Goal: Task Accomplishment & Management: Use online tool/utility

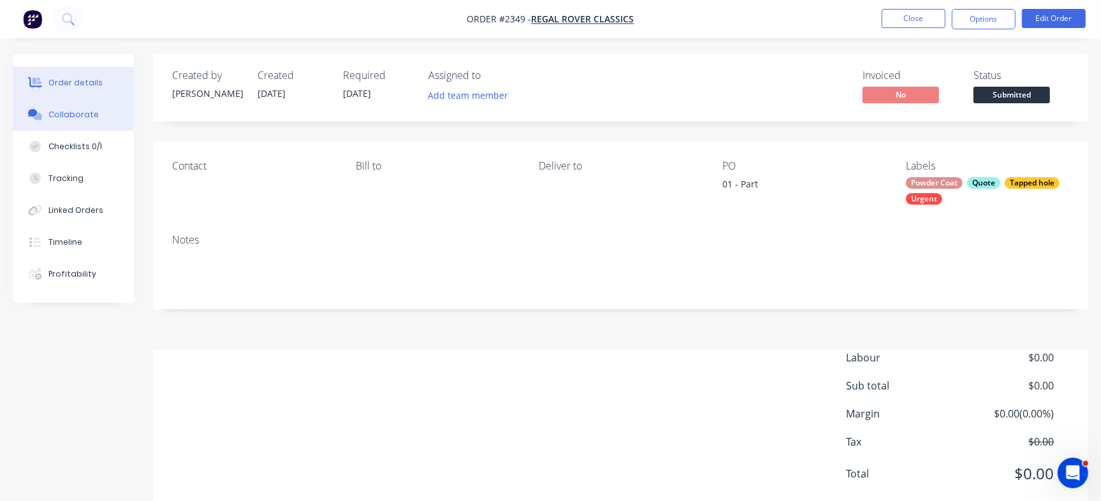
click at [119, 117] on button "Collaborate" at bounding box center [73, 115] width 121 height 32
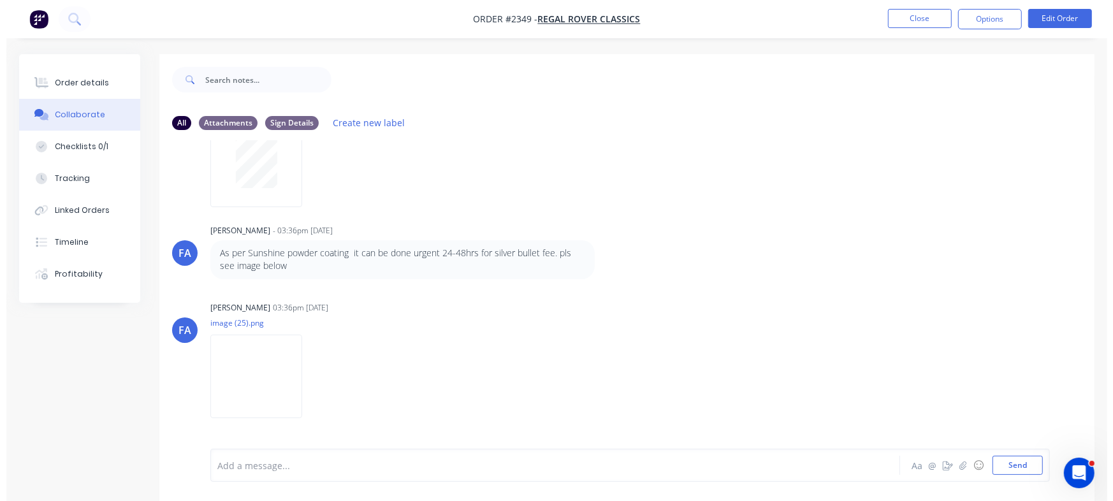
scroll to position [1253, 0]
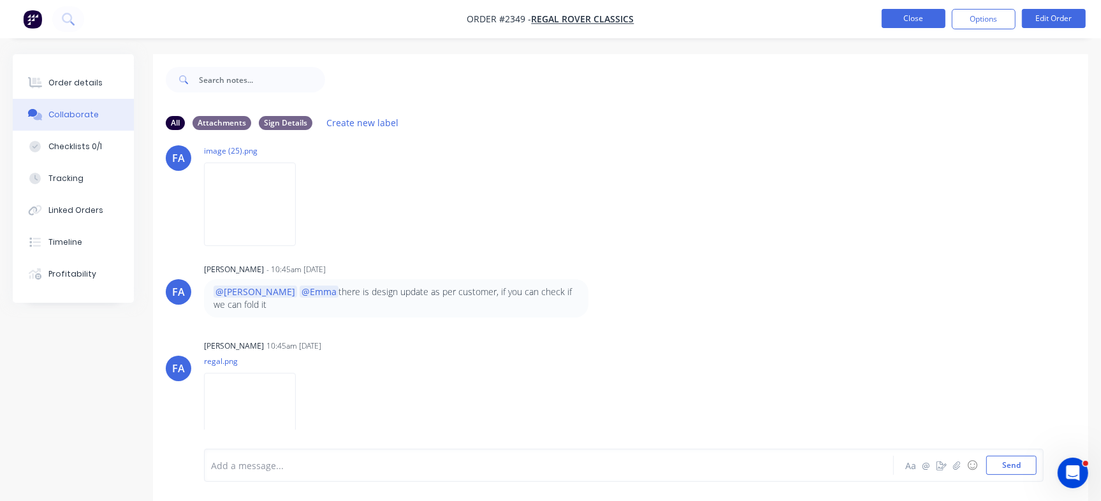
click at [929, 16] on button "Close" at bounding box center [913, 18] width 64 height 19
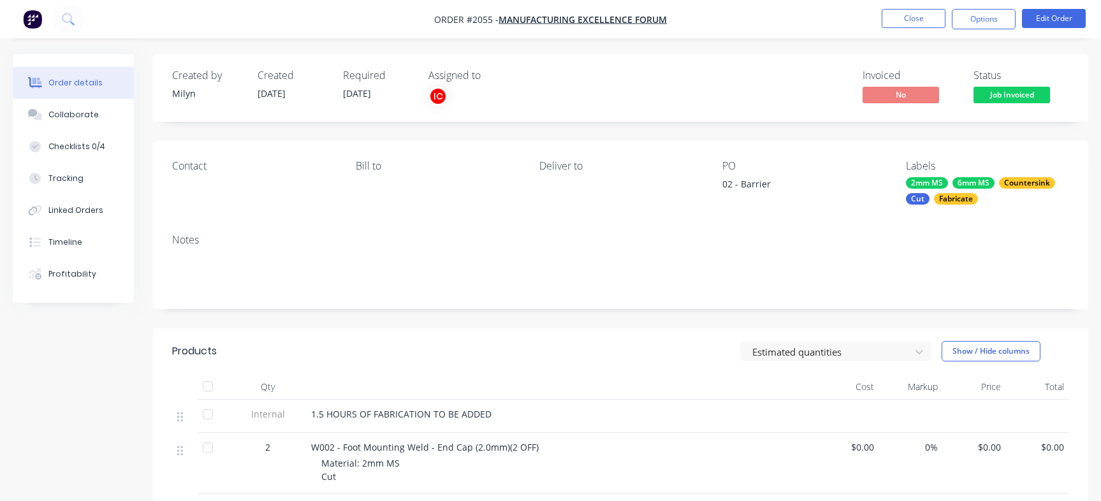
scroll to position [99, 0]
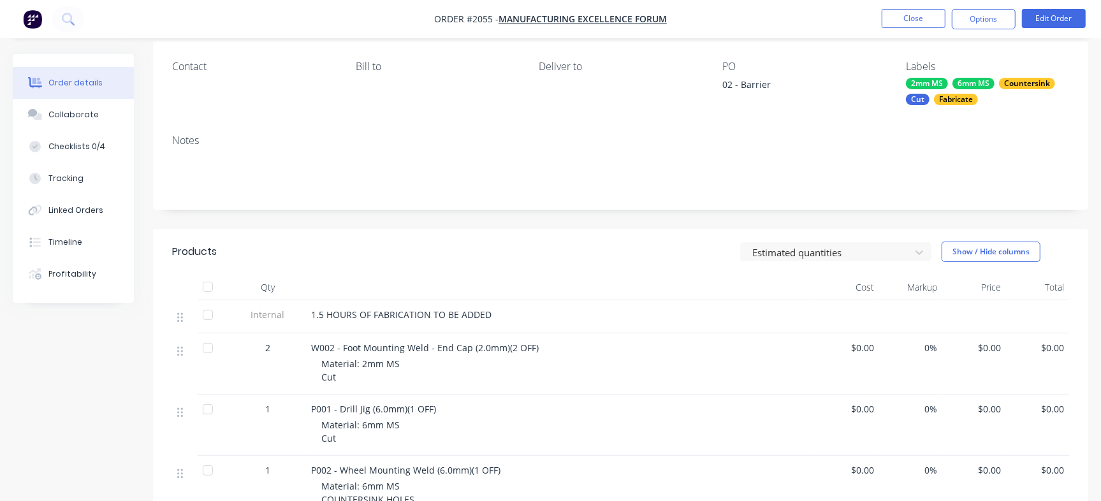
click at [911, 9] on li "Close" at bounding box center [913, 19] width 64 height 20
click at [908, 12] on button "Close" at bounding box center [913, 18] width 64 height 19
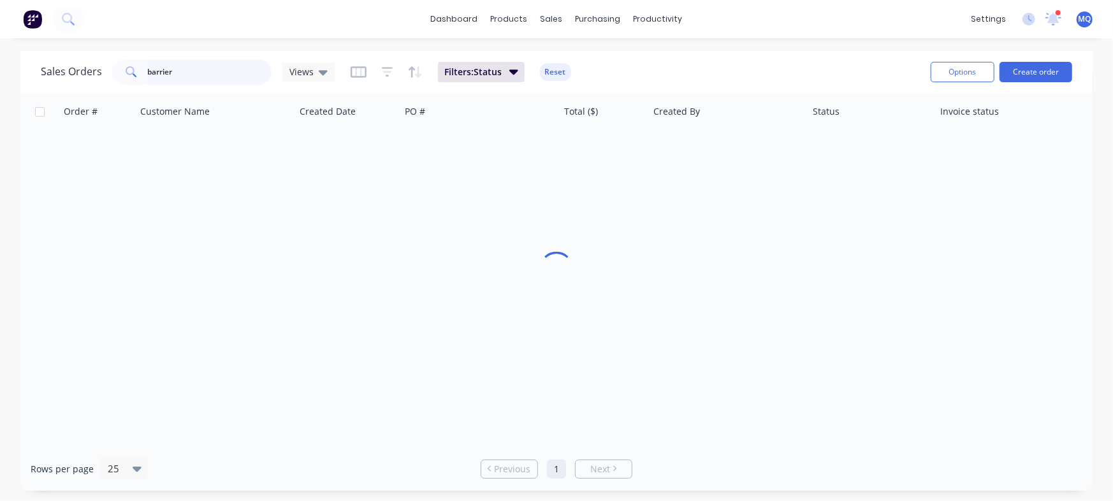
click at [224, 73] on input "barrier" at bounding box center [210, 71] width 124 height 25
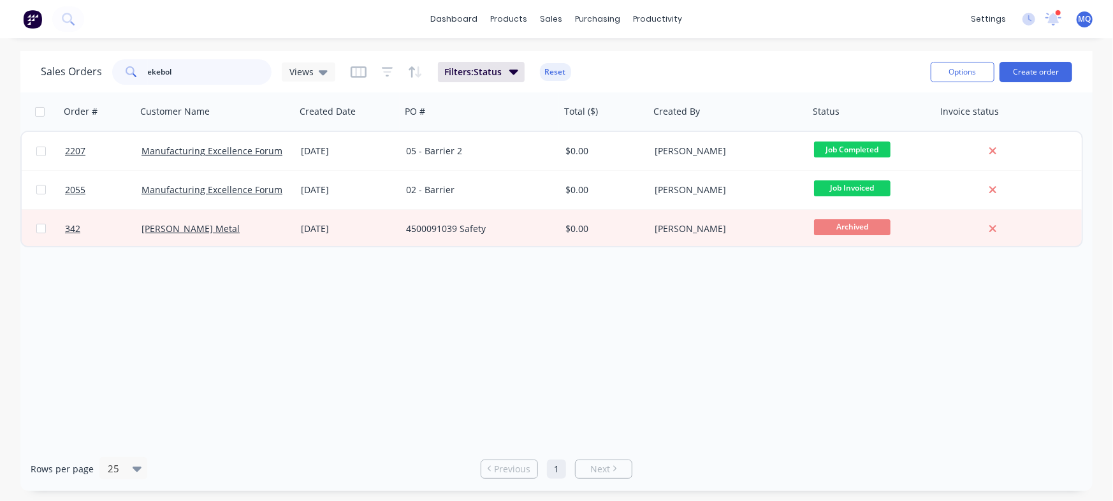
type input "ekebol"
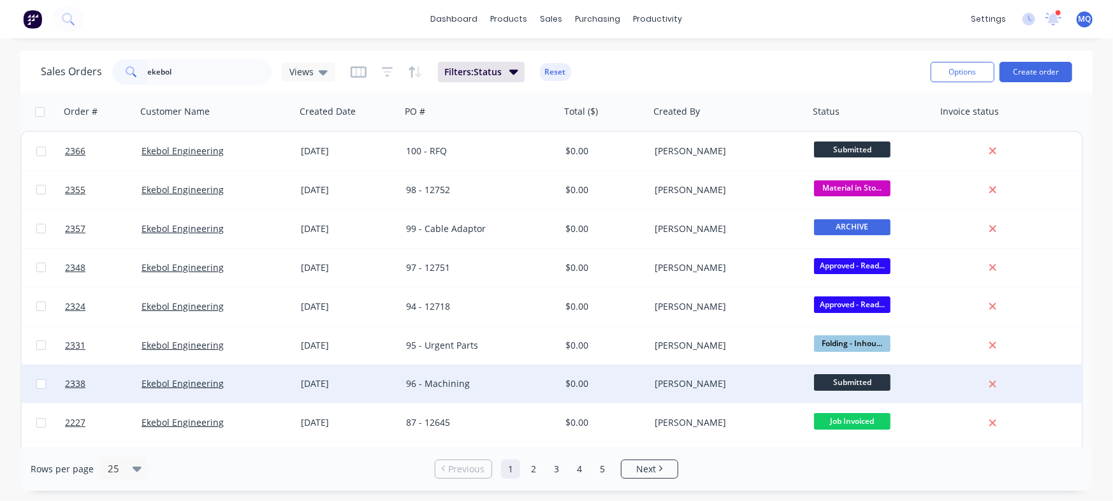
click at [469, 386] on div "96 - Machining" at bounding box center [476, 383] width 141 height 13
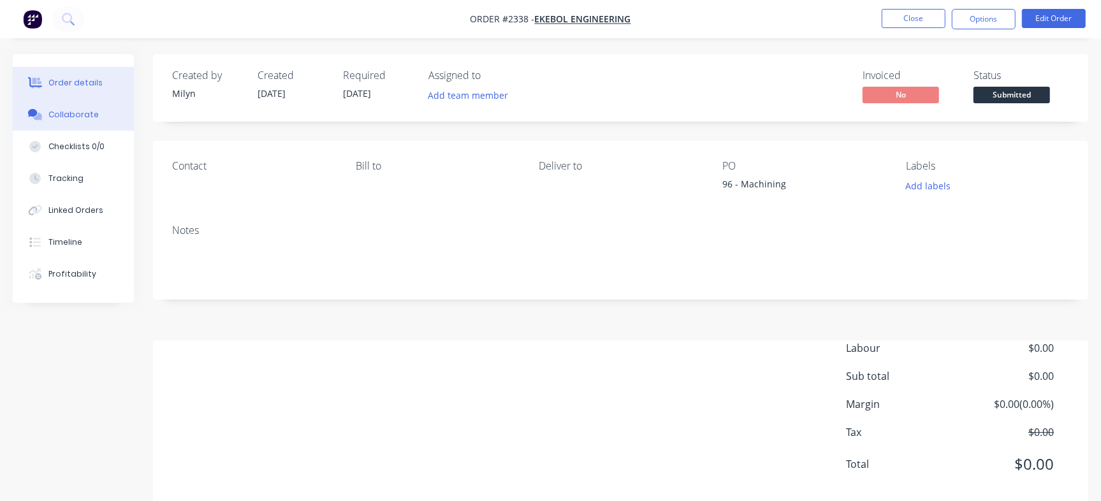
click at [62, 117] on div "Collaborate" at bounding box center [73, 114] width 50 height 11
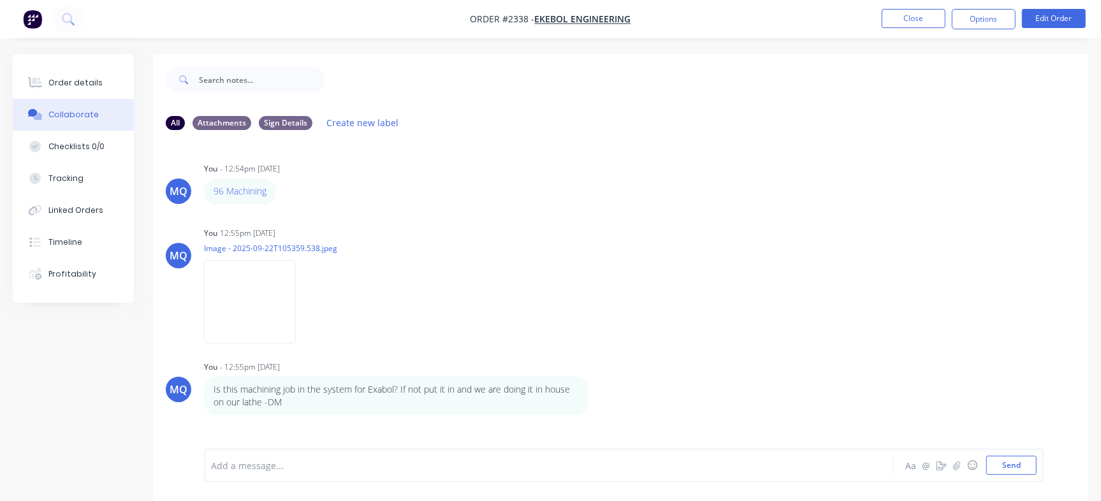
scroll to position [19, 0]
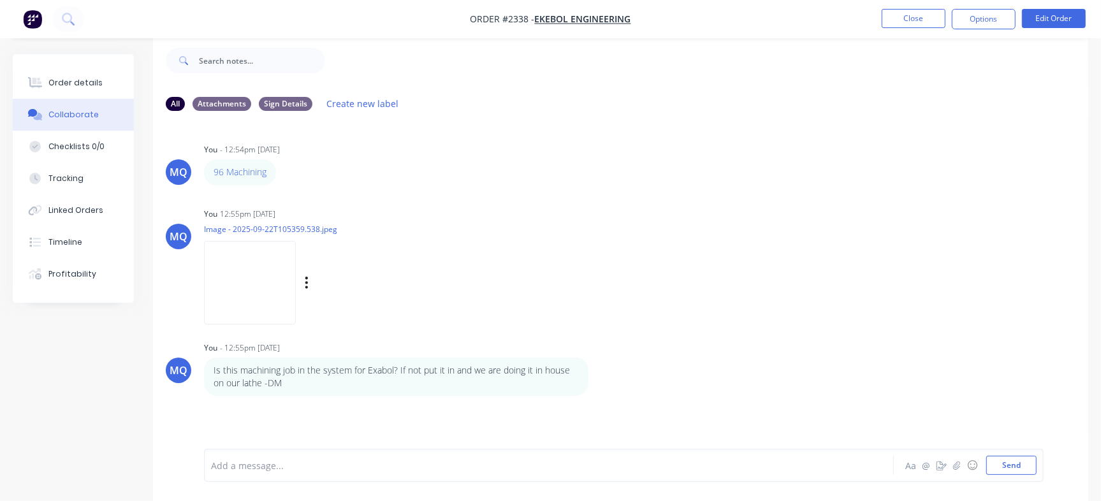
click at [249, 286] on img at bounding box center [250, 282] width 92 height 83
